Goal: Check status: Check status

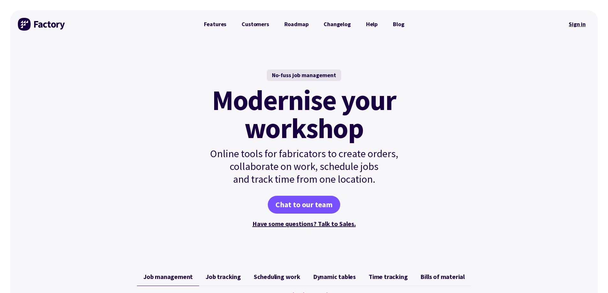
click at [571, 25] on link "Sign in" at bounding box center [577, 24] width 26 height 15
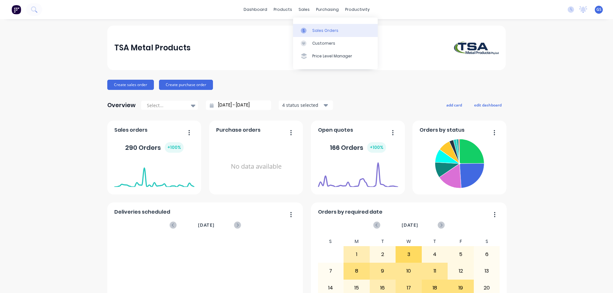
click at [313, 28] on div "Sales Orders" at bounding box center [325, 31] width 26 height 6
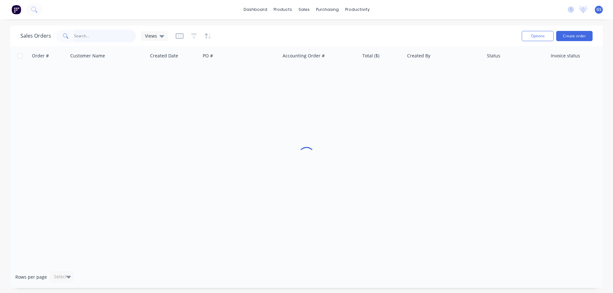
click at [91, 35] on input "text" at bounding box center [105, 36] width 62 height 13
click at [94, 36] on input "98930" at bounding box center [105, 36] width 62 height 13
type input "98923"
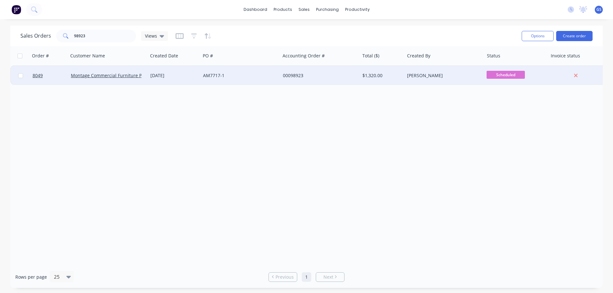
click at [143, 82] on div "Montage Commercial Furniture Pty Ltd" at bounding box center [107, 75] width 79 height 19
